Goal: Task Accomplishment & Management: Manage account settings

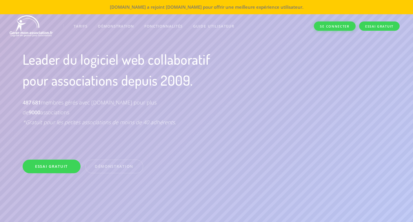
click at [340, 31] on link "Se connecter" at bounding box center [334, 26] width 41 height 10
click at [327, 28] on link "Se connecter" at bounding box center [334, 26] width 41 height 10
click at [330, 28] on link "Se connecter" at bounding box center [334, 26] width 41 height 10
click at [328, 29] on link "Se connecter" at bounding box center [334, 26] width 41 height 10
click at [348, 26] on link "Se connecter" at bounding box center [334, 26] width 41 height 10
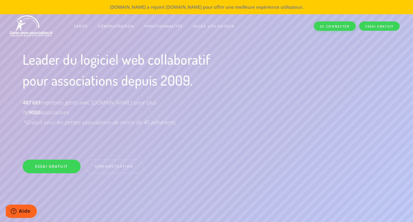
click at [344, 28] on link "Se connecter" at bounding box center [334, 26] width 41 height 10
